Goal: Go to known website: Go to known website

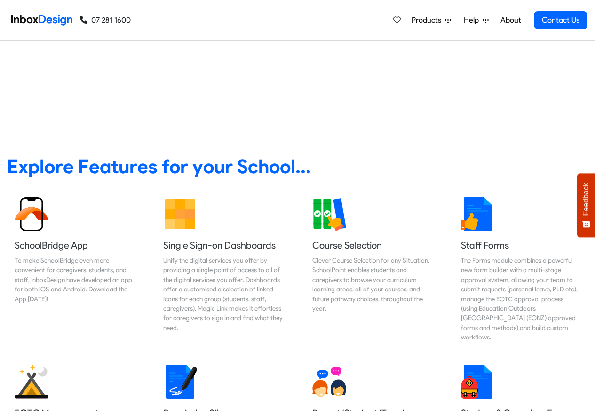
scroll to position [339, 0]
